Goal: Task Accomplishment & Management: Use online tool/utility

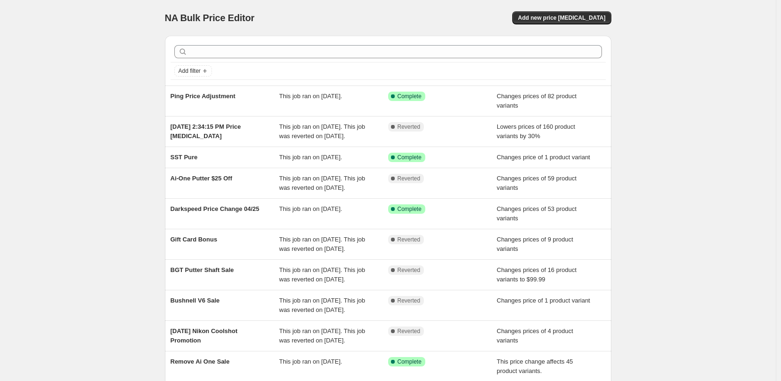
click at [580, 27] on div "NA Bulk Price Editor. This page is ready NA Bulk Price Editor Add new price [ME…" at bounding box center [388, 18] width 446 height 36
click at [584, 18] on span "Add new price [MEDICAL_DATA]" at bounding box center [561, 18] width 87 height 8
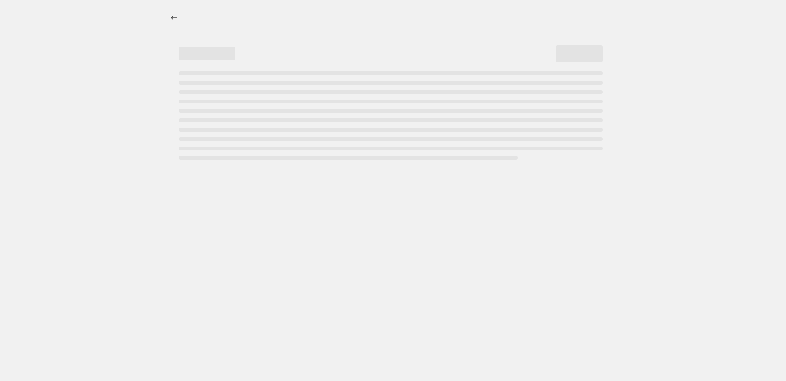
select select "percentage"
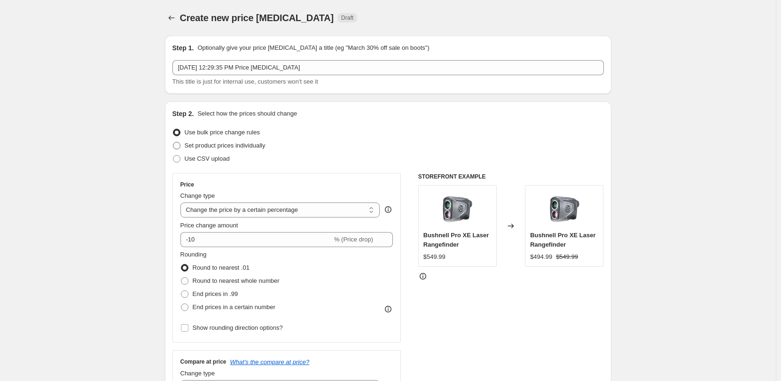
click at [212, 146] on span "Set product prices individually" at bounding box center [225, 145] width 81 height 7
click at [173, 142] on input "Set product prices individually" at bounding box center [173, 142] width 0 height 0
radio input "true"
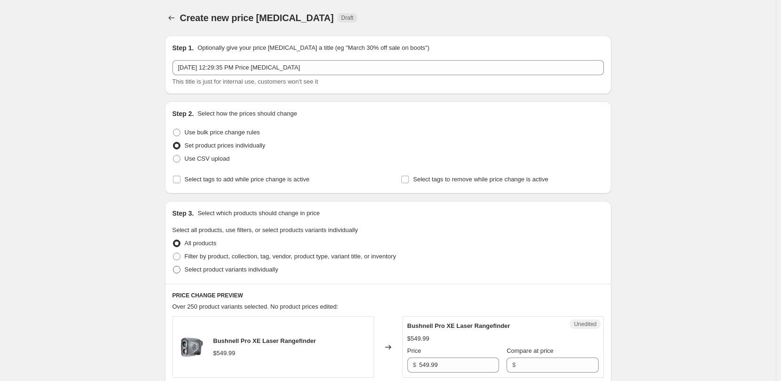
click at [230, 268] on span "Select product variants individually" at bounding box center [232, 269] width 94 height 7
click at [173, 266] on input "Select product variants individually" at bounding box center [173, 266] width 0 height 0
radio input "true"
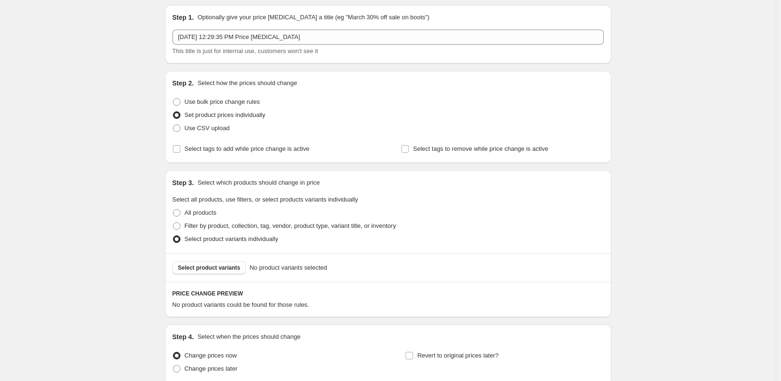
scroll to position [47, 0]
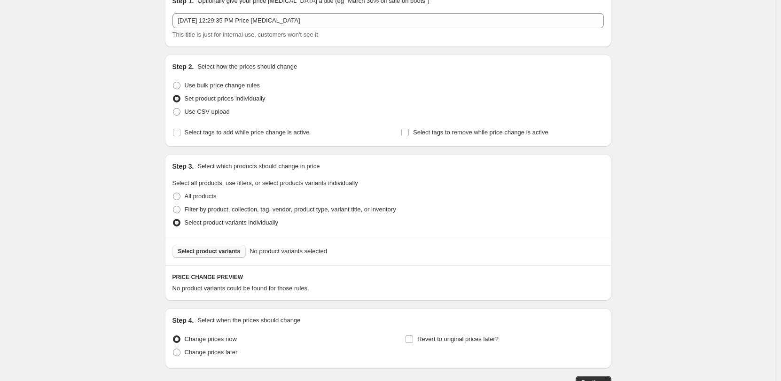
click at [228, 256] on button "Select product variants" at bounding box center [209, 251] width 74 height 13
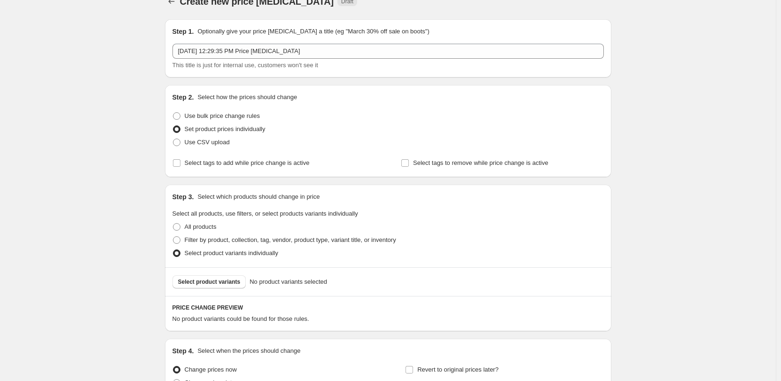
scroll to position [0, 0]
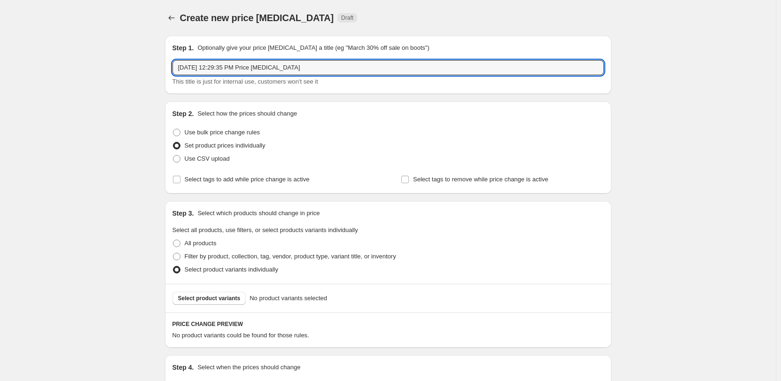
drag, startPoint x: 303, startPoint y: 69, endPoint x: 137, endPoint y: 69, distance: 165.9
click at [139, 69] on div "Create new price [MEDICAL_DATA]. This page is ready Create new price [MEDICAL_D…" at bounding box center [388, 246] width 776 height 493
type input "Nikon Rangefinder Price Revert"
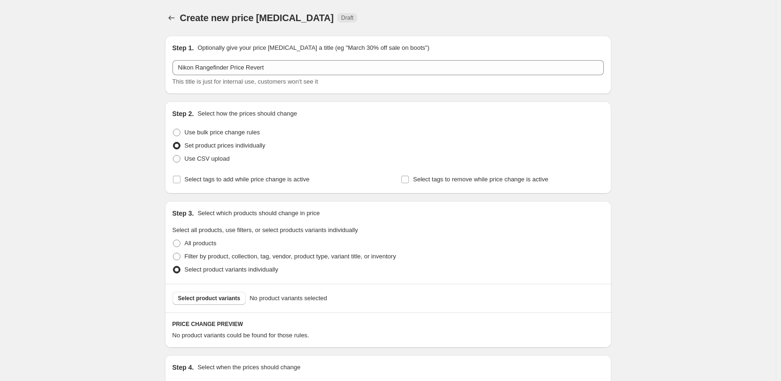
click at [124, 116] on div "Create new price [MEDICAL_DATA]. This page is ready Create new price [MEDICAL_D…" at bounding box center [388, 246] width 776 height 493
click at [213, 296] on span "Select product variants" at bounding box center [209, 299] width 63 height 8
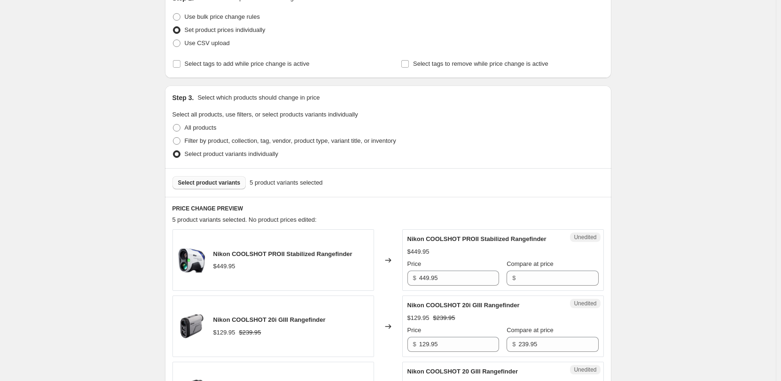
scroll to position [94, 0]
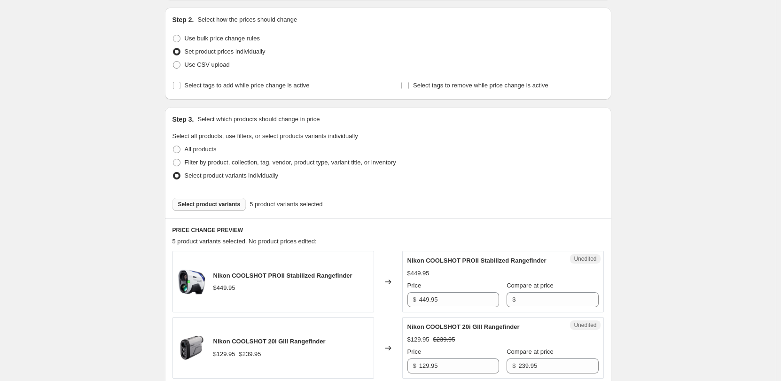
click at [205, 206] on span "Select product variants" at bounding box center [209, 205] width 63 height 8
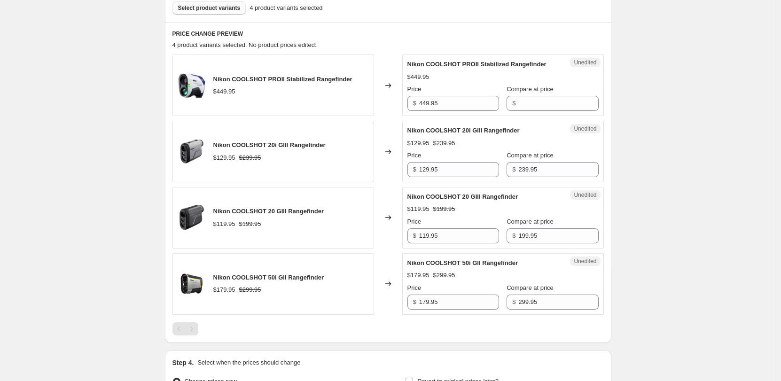
scroll to position [282, 0]
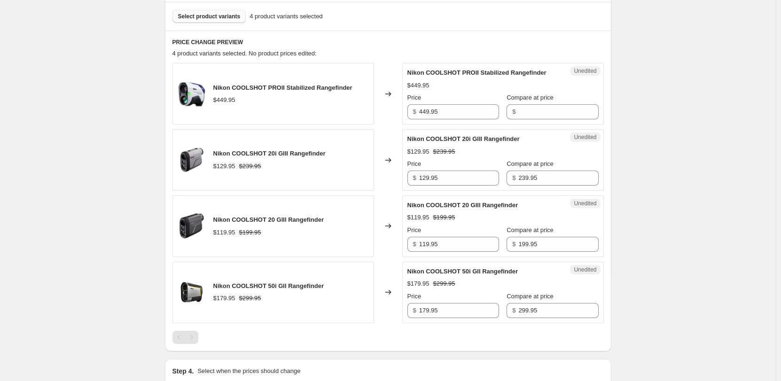
click at [190, 9] on div "Select product variants 4 product variants selected" at bounding box center [388, 16] width 446 height 29
click at [190, 12] on button "Select product variants" at bounding box center [209, 16] width 74 height 13
click at [209, 18] on span "Select product variants" at bounding box center [209, 17] width 63 height 8
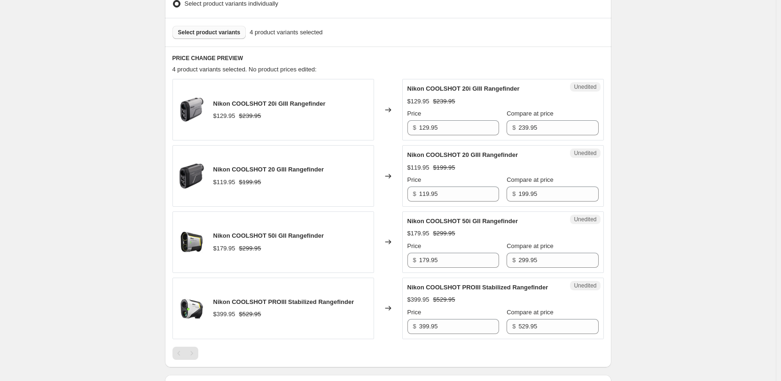
scroll to position [266, 0]
click at [526, 132] on input "239.95" at bounding box center [558, 127] width 80 height 15
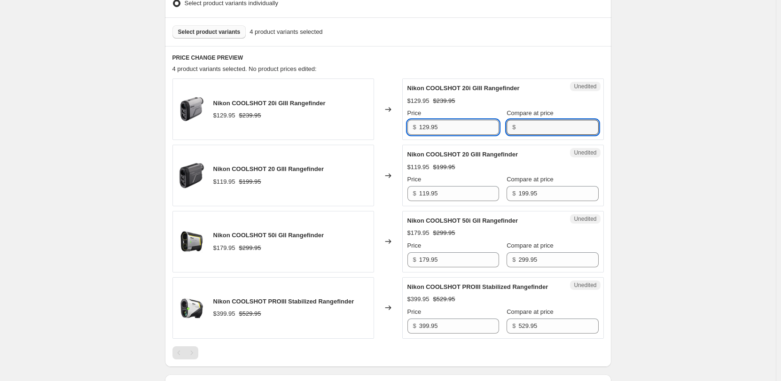
click at [429, 129] on input "129.95" at bounding box center [459, 127] width 80 height 15
paste input "23"
type input "239.95"
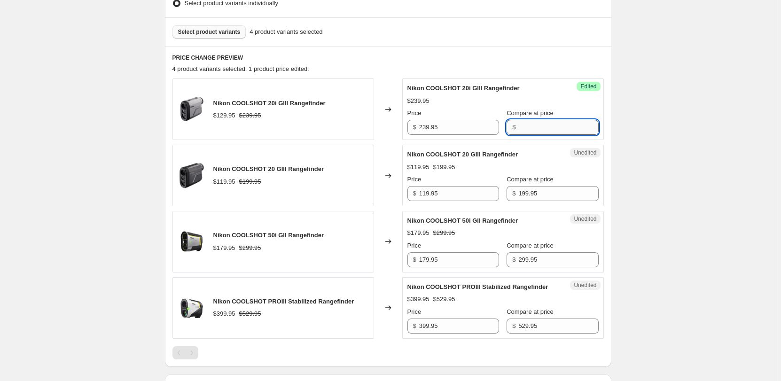
click at [521, 126] on input "Compare at price" at bounding box center [558, 127] width 80 height 15
type input "0"
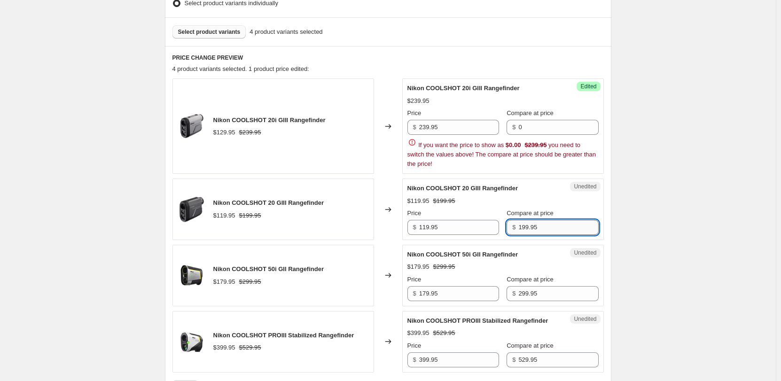
click at [515, 196] on div "Nikon COOLSHOT 20 GIII Rangefinder $119.95 $199.95 Price $ 119.95 Compare at pr…" at bounding box center [502, 209] width 191 height 51
click at [515, 196] on div "$119.95 $199.95" at bounding box center [502, 200] width 191 height 9
click at [641, 213] on div "Create new price [MEDICAL_DATA]. This page is ready Create new price [MEDICAL_D…" at bounding box center [388, 140] width 776 height 813
click at [550, 118] on label "Compare at price" at bounding box center [530, 113] width 47 height 9
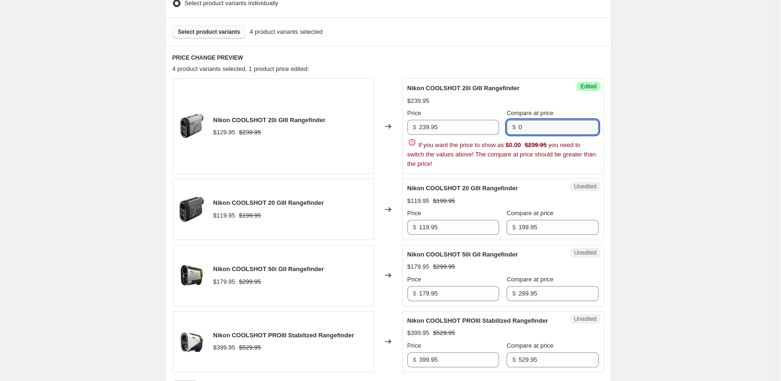
click at [550, 120] on input "0" at bounding box center [558, 127] width 80 height 15
click at [656, 135] on div "Create new price [MEDICAL_DATA]. This page is ready Create new price [MEDICAL_D…" at bounding box center [388, 140] width 776 height 813
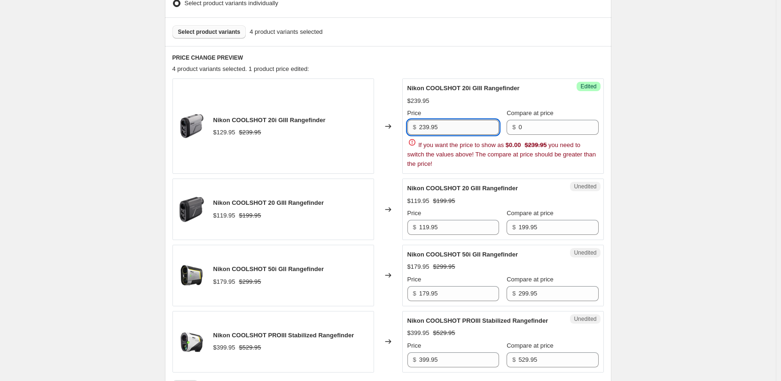
click at [468, 129] on input "239.95" at bounding box center [459, 127] width 80 height 15
click at [702, 145] on div "Create new price [MEDICAL_DATA]. This page is ready Create new price [MEDICAL_D…" at bounding box center [388, 140] width 776 height 813
drag, startPoint x: 463, startPoint y: 148, endPoint x: 577, endPoint y: 149, distance: 114.2
click at [577, 149] on div "If you want the price to show as $0.00 $239.95 you need to switch the values ab…" at bounding box center [502, 153] width 191 height 31
click at [477, 149] on div "If you want the price to show as $0.00 $239.95 you need to switch the values ab…" at bounding box center [502, 153] width 191 height 31
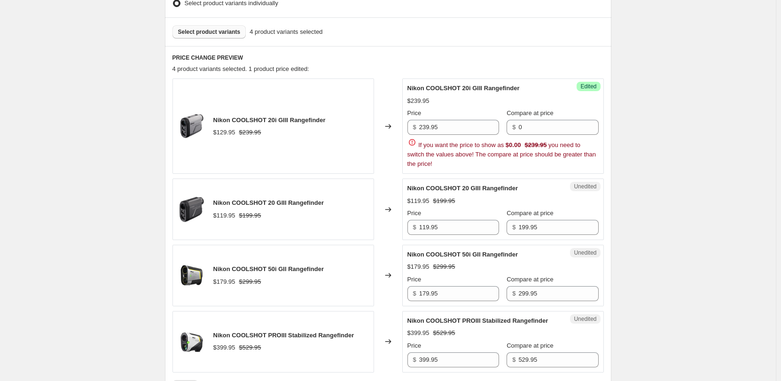
click at [709, 256] on div "Create new price [MEDICAL_DATA]. This page is ready Create new price [MEDICAL_D…" at bounding box center [388, 140] width 776 height 813
click at [518, 223] on input "199.95" at bounding box center [558, 227] width 80 height 15
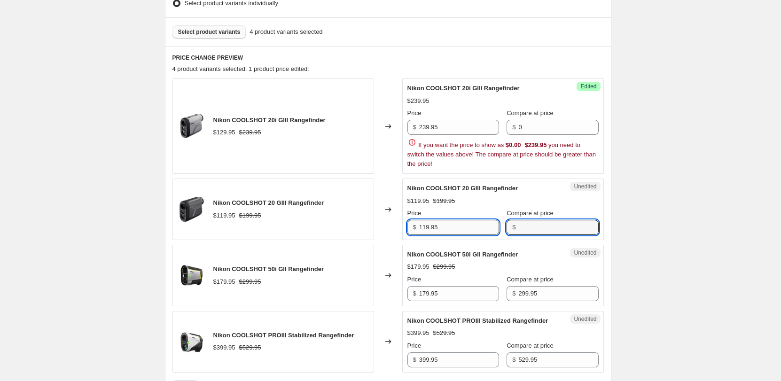
click at [429, 224] on input "119.95" at bounding box center [459, 227] width 80 height 15
click at [429, 223] on input "119.95" at bounding box center [459, 227] width 80 height 15
paste input "9"
type input "199.95"
click at [542, 226] on input "Compare at price" at bounding box center [558, 227] width 80 height 15
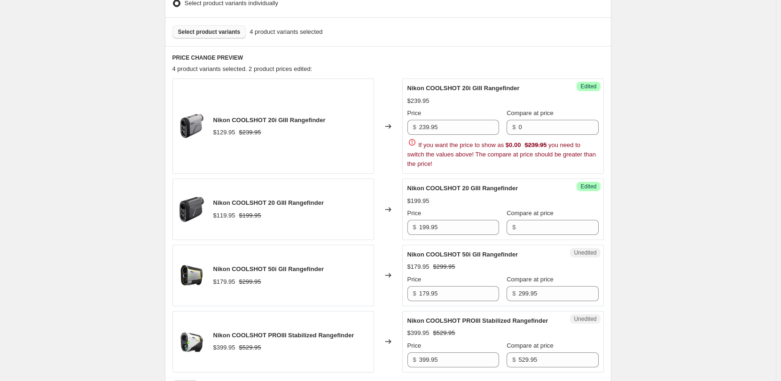
click at [689, 235] on div "Create new price [MEDICAL_DATA]. This page is ready Create new price [MEDICAL_D…" at bounding box center [388, 140] width 776 height 813
click at [471, 130] on input "239.95" at bounding box center [459, 127] width 80 height 15
click at [664, 217] on div "Create new price [MEDICAL_DATA]. This page is ready Create new price [MEDICAL_D…" at bounding box center [388, 140] width 776 height 813
click at [559, 126] on input "0" at bounding box center [558, 127] width 80 height 15
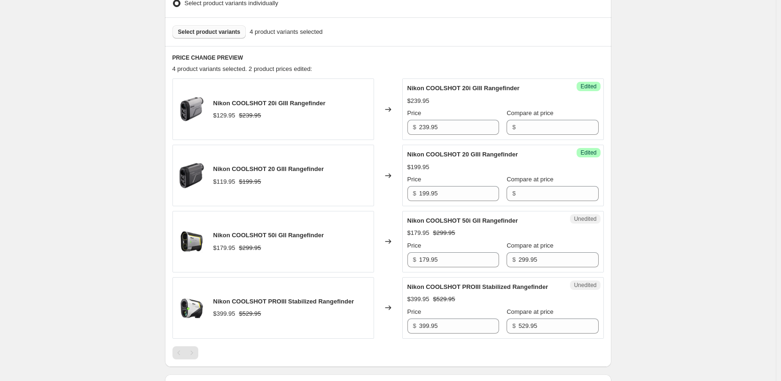
click at [632, 127] on div "Create new price [MEDICAL_DATA]. This page is ready Create new price [MEDICAL_D…" at bounding box center [388, 123] width 776 height 779
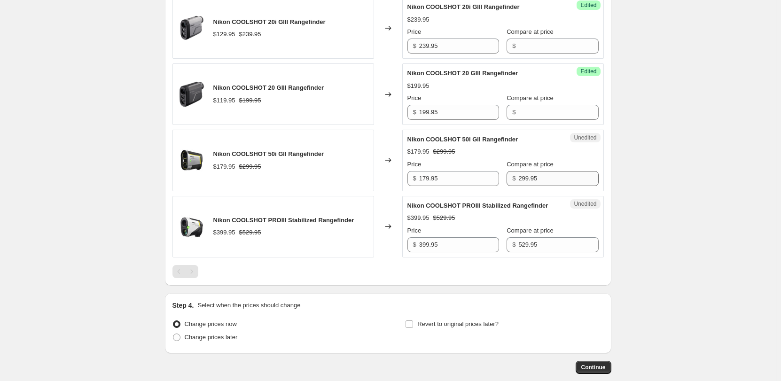
scroll to position [360, 0]
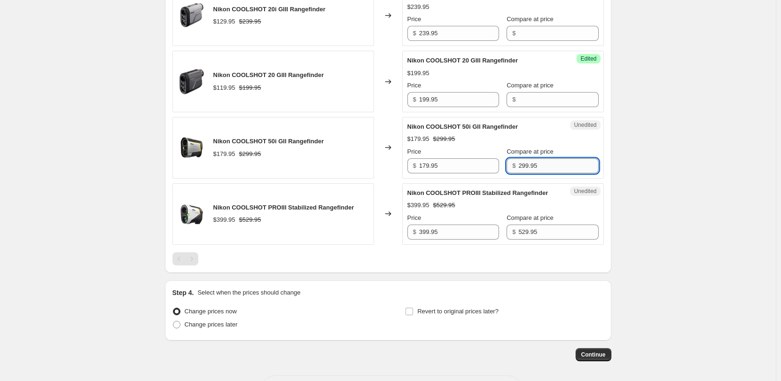
click at [518, 167] on input "299.95" at bounding box center [558, 165] width 80 height 15
click at [429, 170] on input "179.95" at bounding box center [459, 165] width 80 height 15
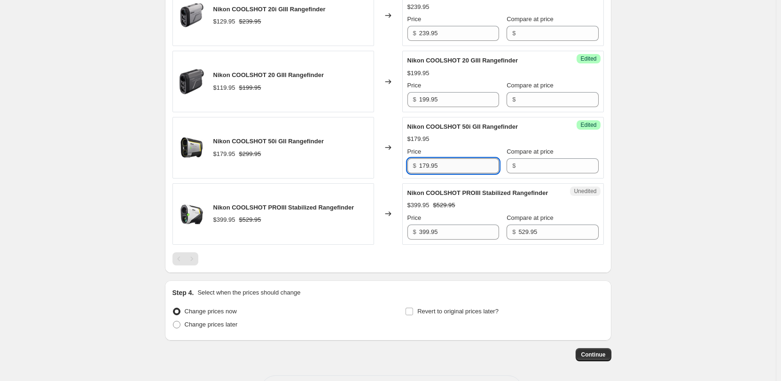
click at [429, 170] on input "179.95" at bounding box center [459, 165] width 80 height 15
paste input "29"
type input "299.95"
click at [648, 161] on div "Create new price [MEDICAL_DATA]. This page is ready Create new price [MEDICAL_D…" at bounding box center [388, 29] width 776 height 779
click at [518, 240] on input "529.95" at bounding box center [558, 232] width 80 height 15
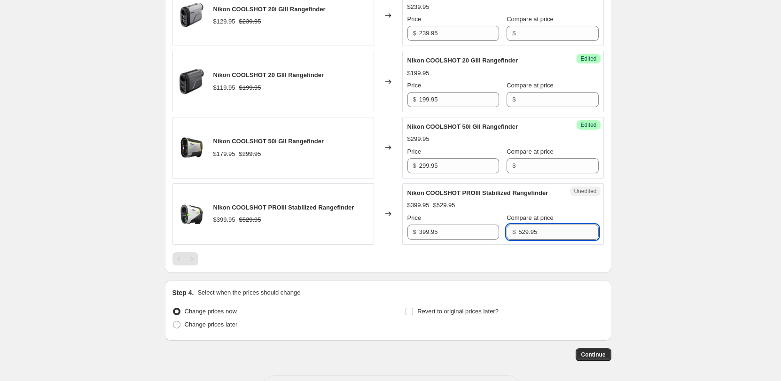
click at [518, 240] on input "529.95" at bounding box center [558, 232] width 80 height 15
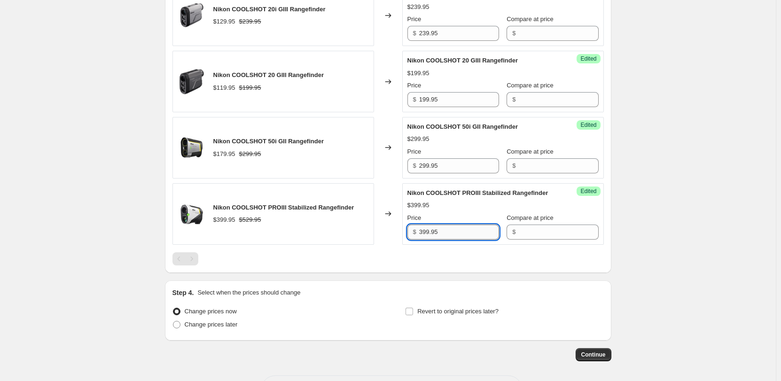
click at [446, 240] on input "399.95" at bounding box center [459, 232] width 80 height 15
paste input "52"
type input "529.95"
click at [689, 235] on div "Create new price [MEDICAL_DATA]. This page is ready Create new price [MEDICAL_D…" at bounding box center [388, 29] width 776 height 779
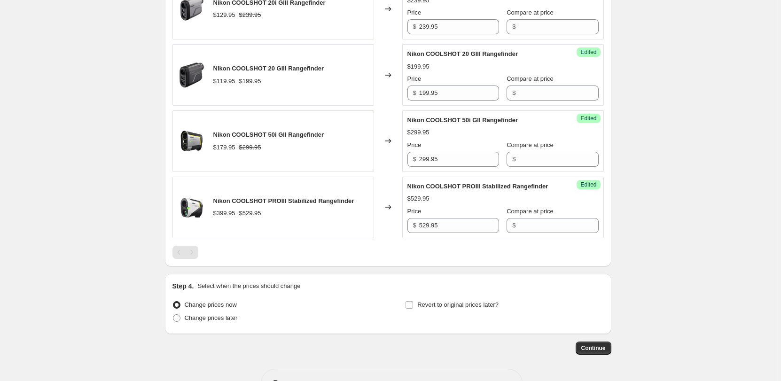
scroll to position [407, 0]
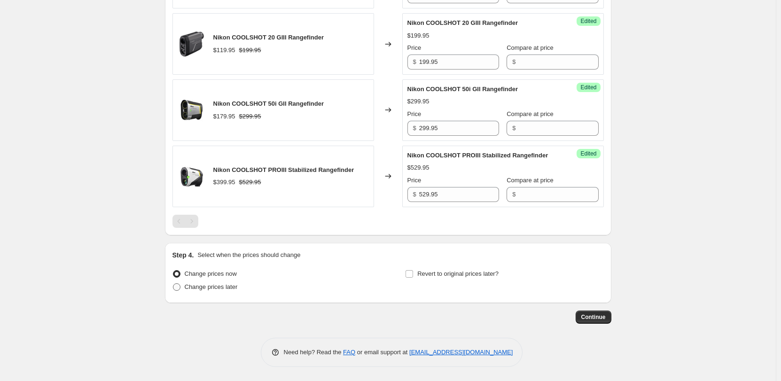
click at [192, 288] on span "Change prices later" at bounding box center [211, 286] width 53 height 7
click at [173, 284] on input "Change prices later" at bounding box center [173, 283] width 0 height 0
radio input "true"
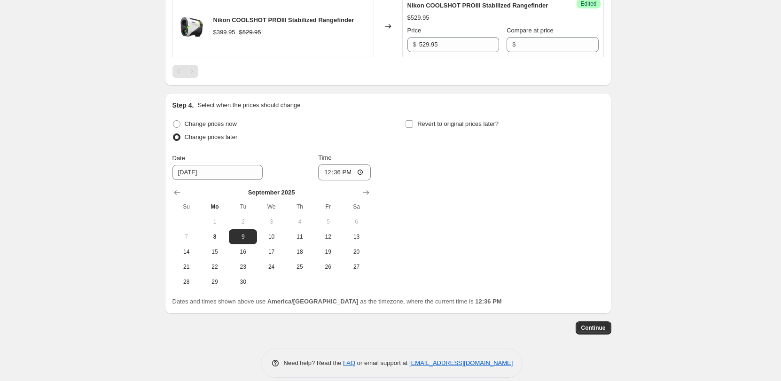
scroll to position [568, 0]
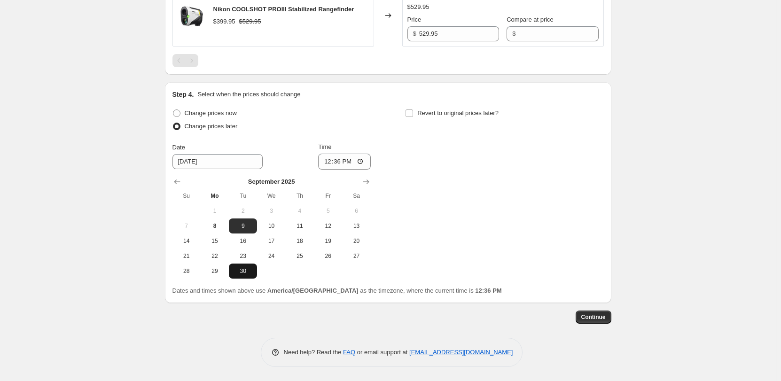
click at [242, 272] on span "30" at bounding box center [243, 271] width 21 height 8
type input "[DATE]"
click at [360, 162] on input "12:36" at bounding box center [344, 162] width 53 height 16
type input "23:59"
click at [462, 177] on div "Change prices now Change prices later Date [DATE] Time 23:59 [DATE] Su Mo Tu We…" at bounding box center [387, 193] width 431 height 172
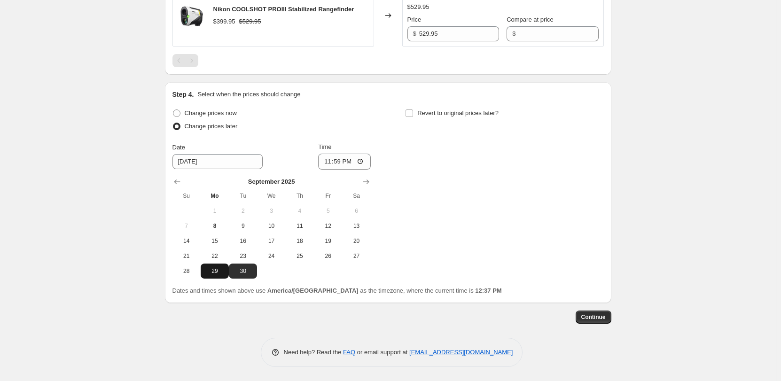
click at [219, 272] on span "29" at bounding box center [214, 271] width 21 height 8
type input "[DATE]"
click at [597, 313] on span "Continue" at bounding box center [593, 317] width 24 height 8
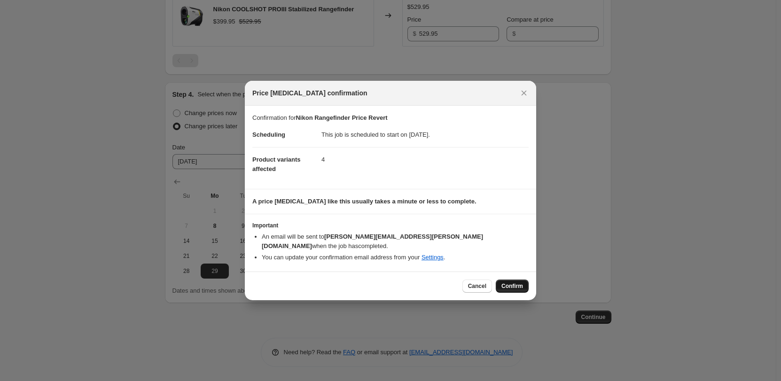
click at [517, 280] on button "Confirm" at bounding box center [512, 286] width 33 height 13
